Goal: Book appointment/travel/reservation

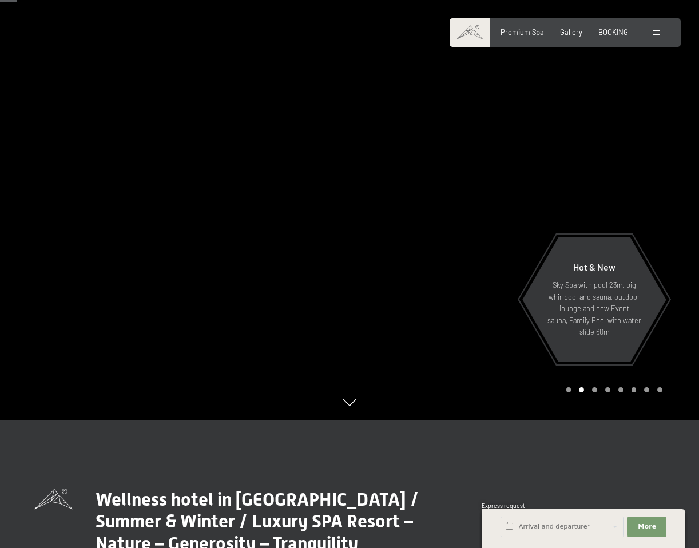
scroll to position [82, 0]
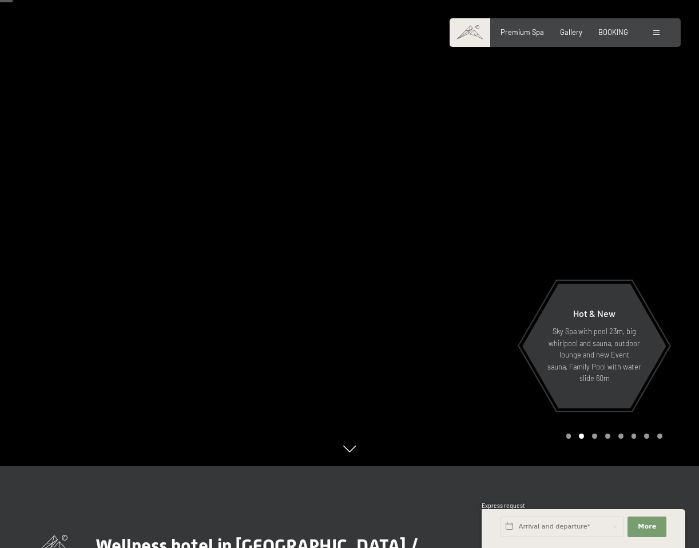
click at [594, 436] on div "Carousel Page 3" at bounding box center [594, 435] width 5 height 5
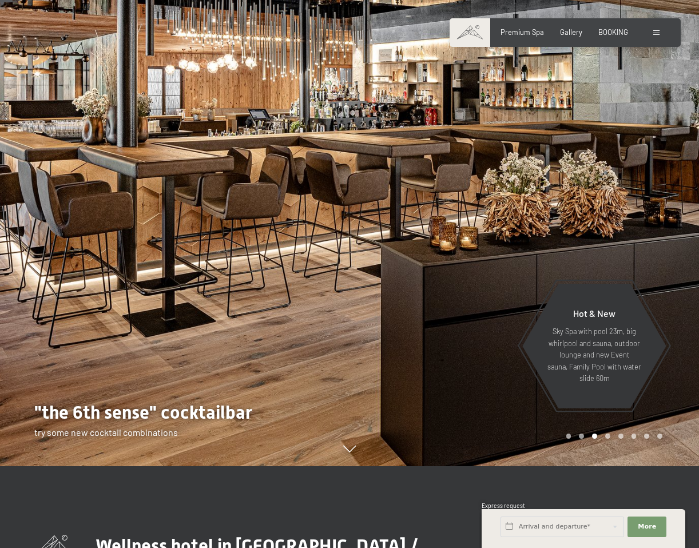
click at [609, 434] on div "Carousel Pagination" at bounding box center [612, 435] width 100 height 5
click at [609, 436] on div "Carousel Page 4" at bounding box center [607, 435] width 5 height 5
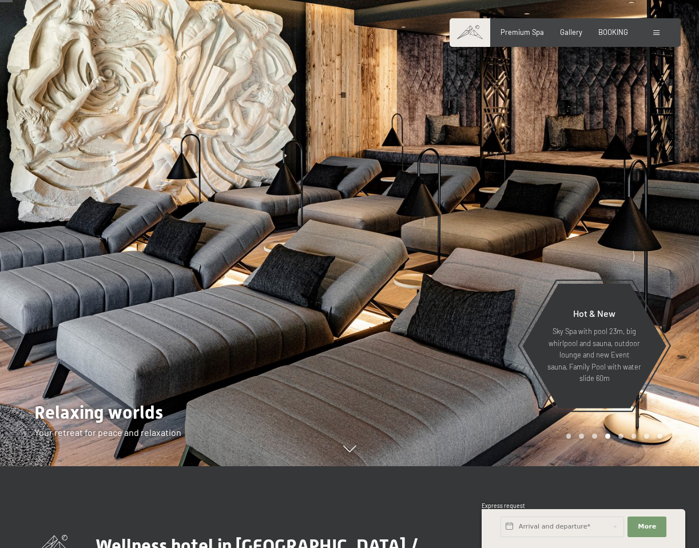
click at [623, 436] on div "Carousel Pagination" at bounding box center [612, 435] width 100 height 5
click at [620, 436] on div "Carousel Page 5" at bounding box center [620, 435] width 5 height 5
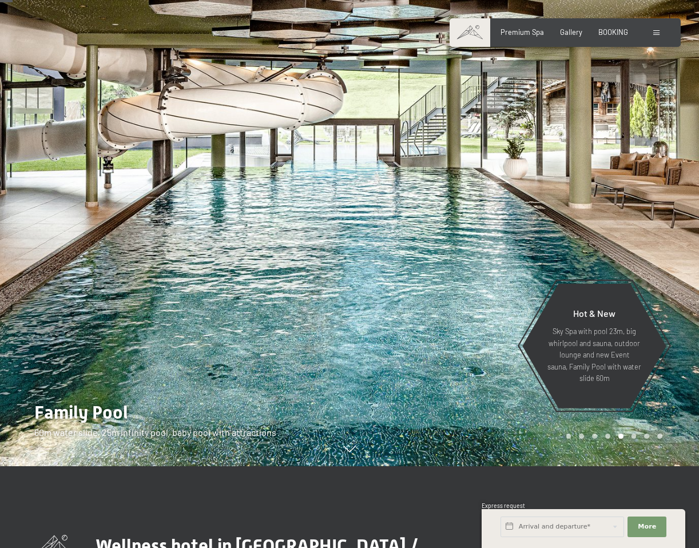
click at [632, 437] on div "Carousel Page 6" at bounding box center [633, 435] width 5 height 5
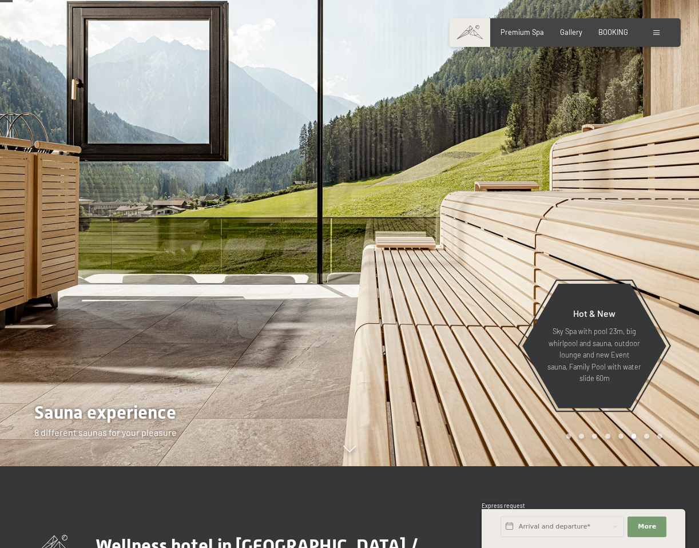
click at [646, 437] on div "Carousel Page 7" at bounding box center [646, 435] width 5 height 5
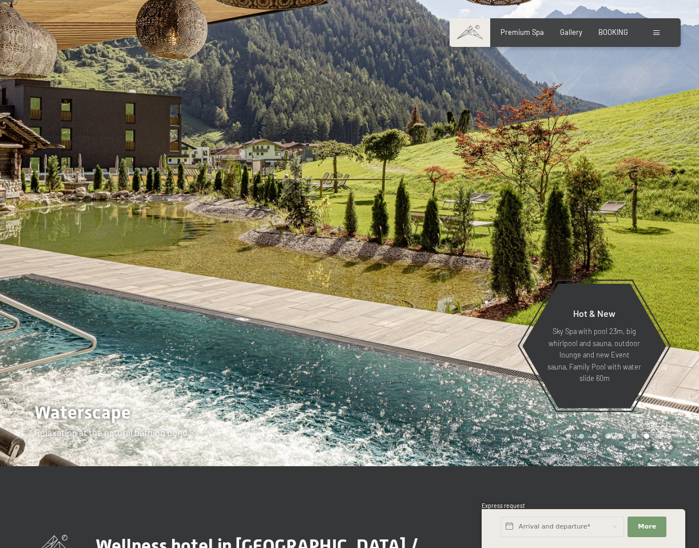
click at [660, 435] on div "Carousel Page 8" at bounding box center [659, 435] width 5 height 5
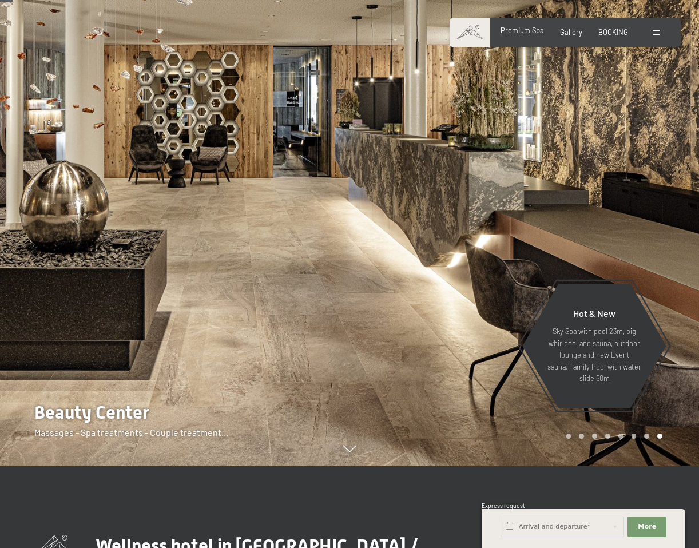
click at [536, 37] on div "Premium Spa Gallery BOOKING" at bounding box center [556, 32] width 176 height 10
click at [522, 28] on span "Premium Spa" at bounding box center [521, 30] width 43 height 9
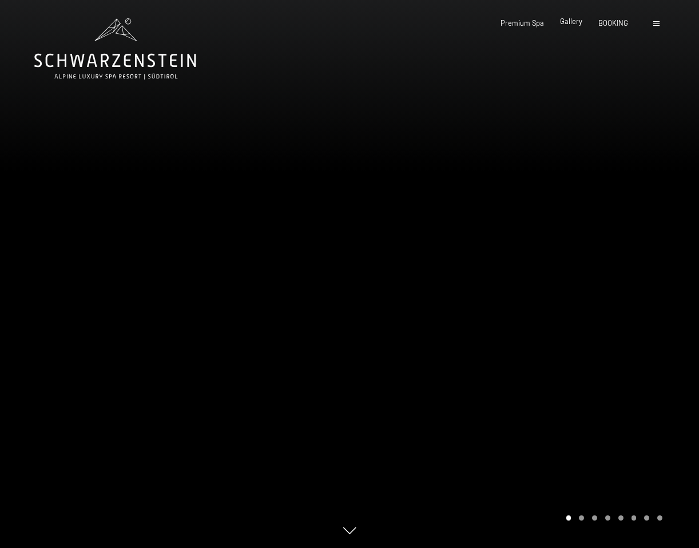
click at [573, 23] on span "Gallery" at bounding box center [571, 21] width 22 height 9
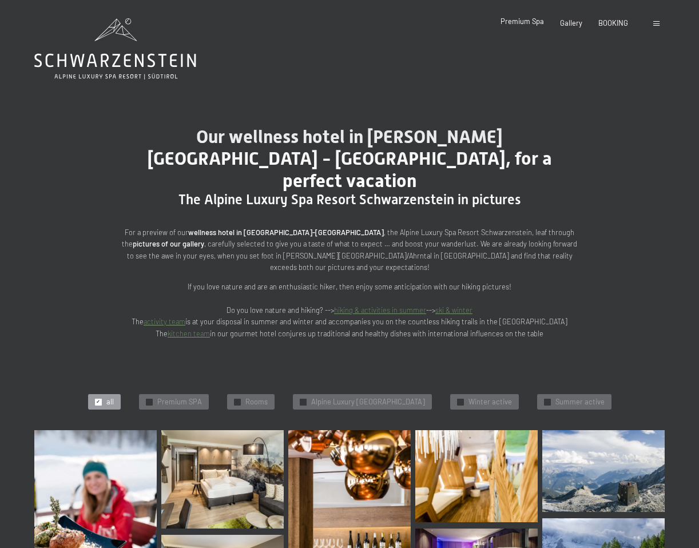
click at [535, 22] on span "Premium Spa" at bounding box center [521, 21] width 43 height 9
click at [125, 57] on icon at bounding box center [115, 61] width 162 height 14
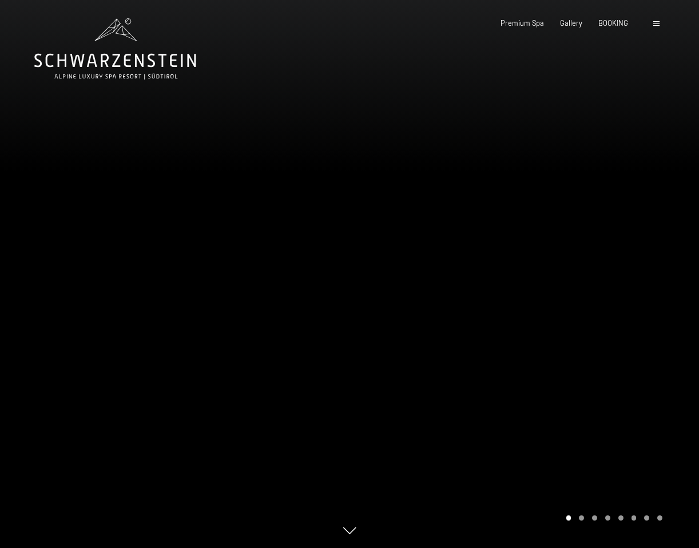
click at [653, 25] on span at bounding box center [656, 23] width 6 height 5
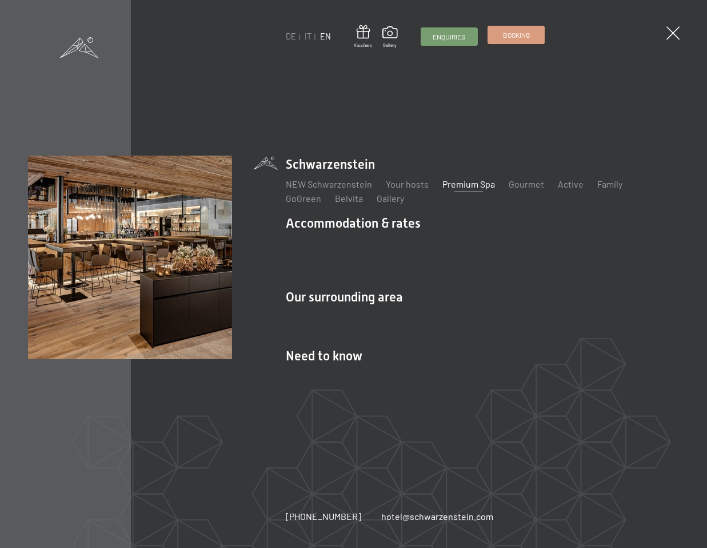
click at [530, 35] on link "Booking" at bounding box center [516, 34] width 56 height 17
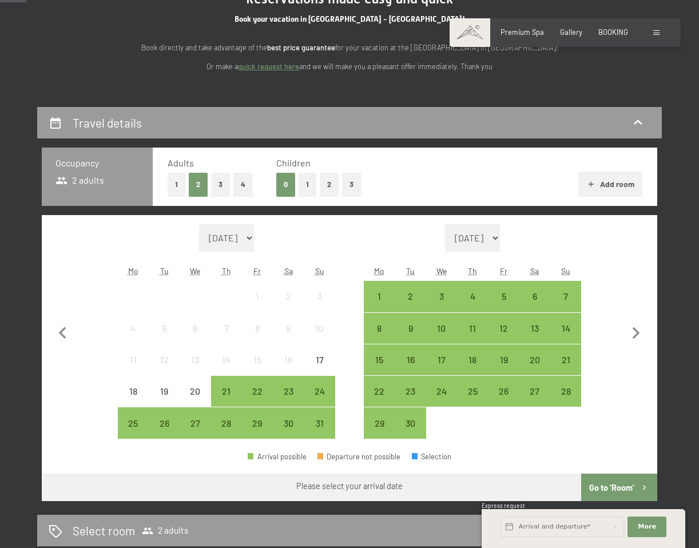
scroll to position [142, 0]
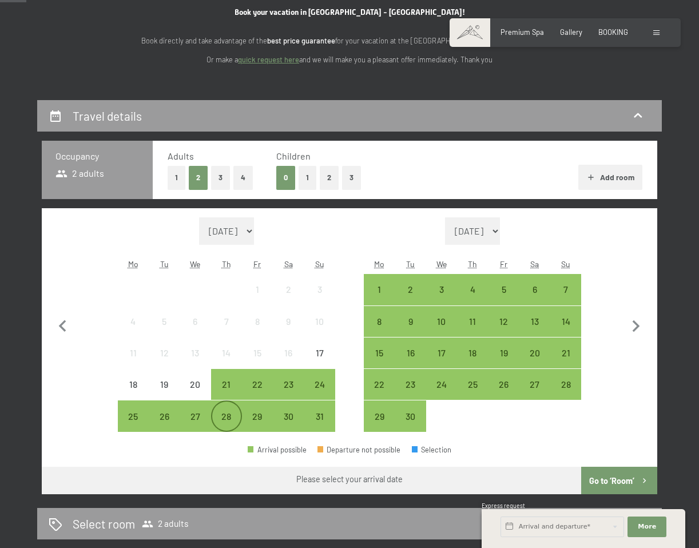
click at [228, 417] on div "28" at bounding box center [226, 426] width 29 height 29
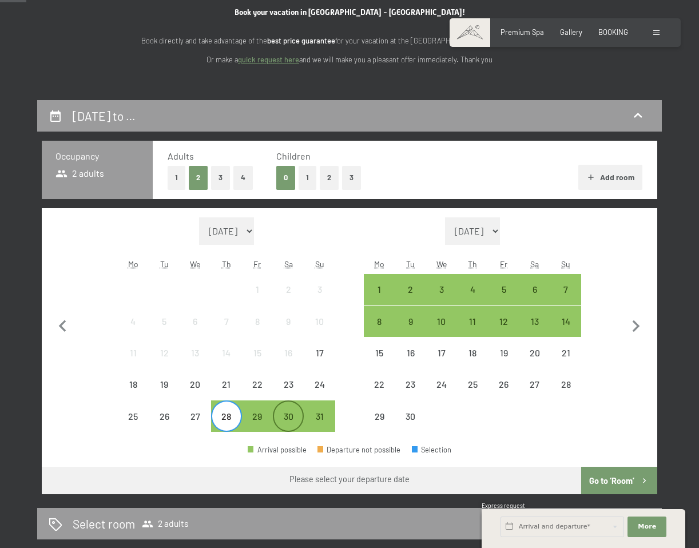
click at [289, 421] on div "30" at bounding box center [288, 426] width 29 height 29
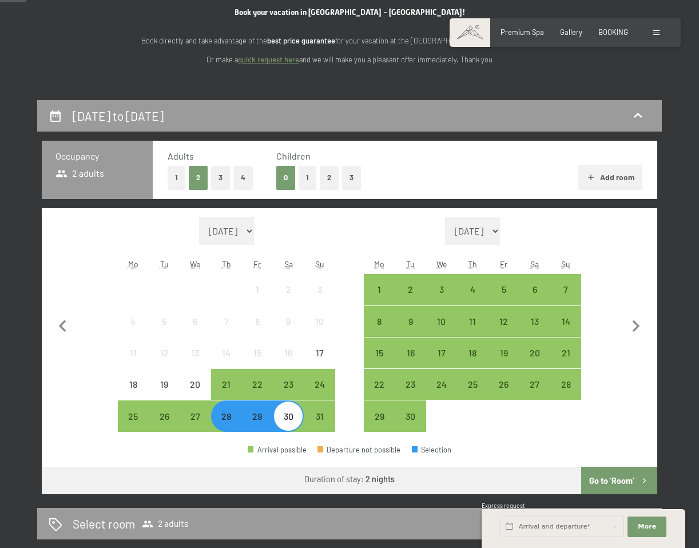
click at [614, 484] on button "Go to ‘Room’" at bounding box center [619, 479] width 76 height 27
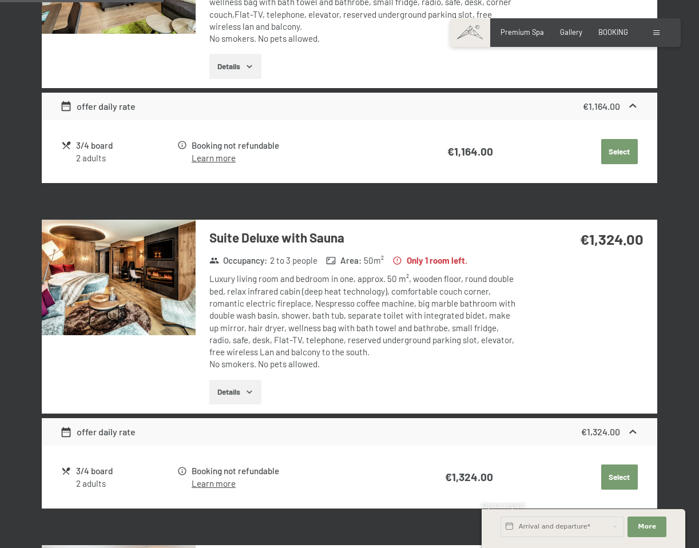
scroll to position [456, 0]
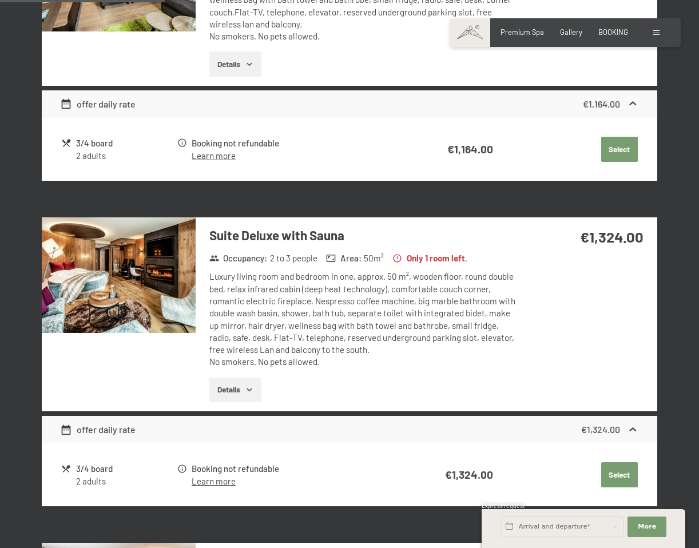
click at [243, 388] on button "Details" at bounding box center [235, 389] width 52 height 25
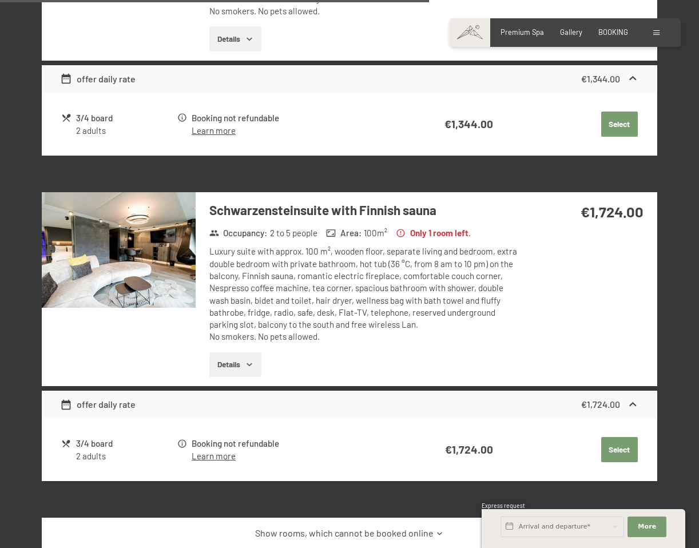
scroll to position [1286, 0]
